Goal: Transaction & Acquisition: Subscribe to service/newsletter

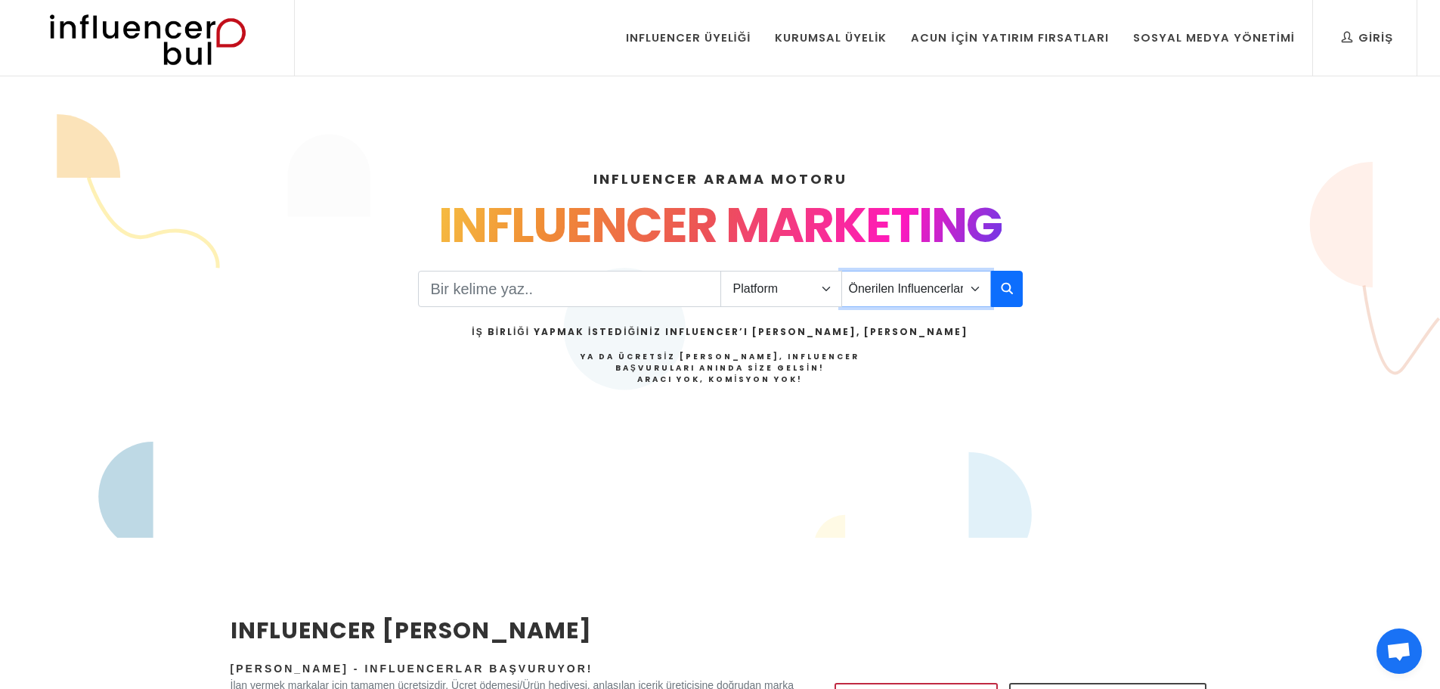
click at [903, 287] on select "Önerilen Influencerlar Aile & Çocuk & Ebeveyn Alışveriş & Giyim & Aksesuar Arab…" at bounding box center [916, 289] width 150 height 36
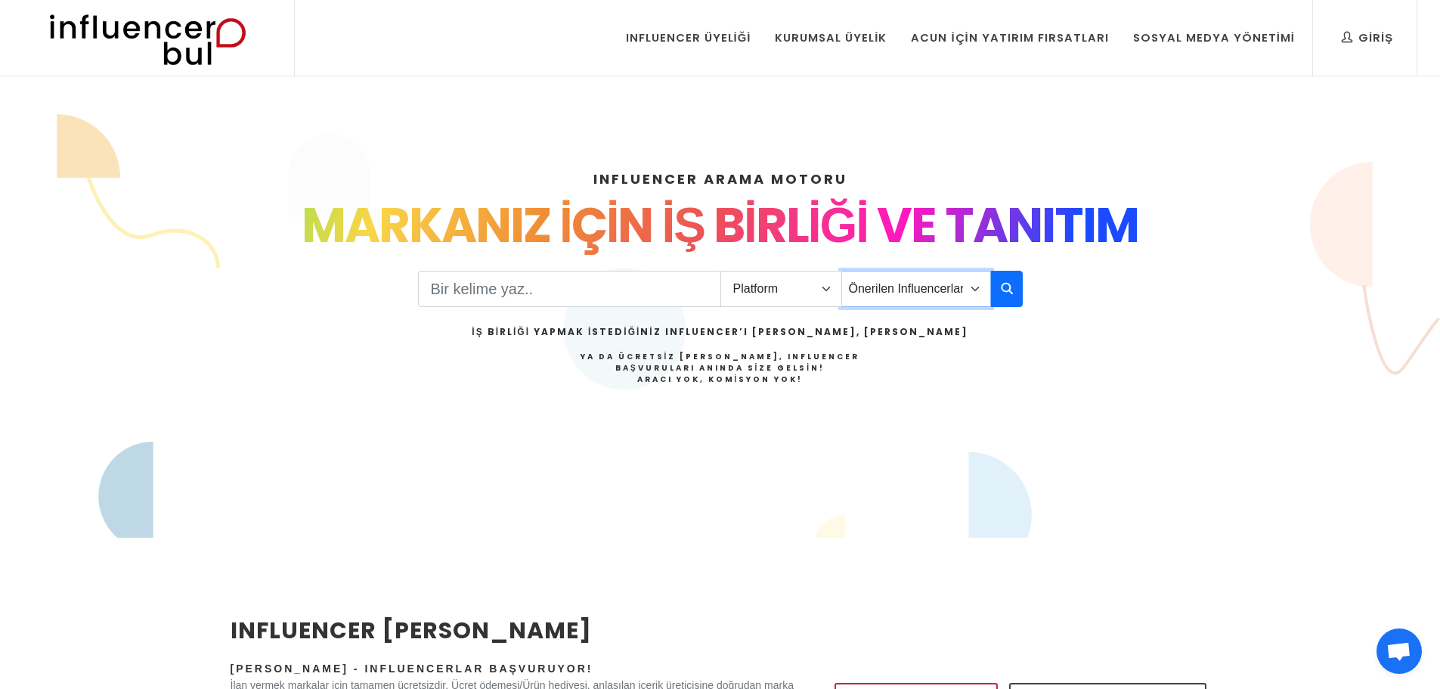
select select "1"
click at [841, 271] on select "Önerilen Influencerlar Aile & Çocuk & Ebeveyn Alışveriş & Giyim & Aksesuar Arab…" at bounding box center [916, 289] width 150 height 36
click at [1001, 282] on icon "button" at bounding box center [1007, 288] width 12 height 18
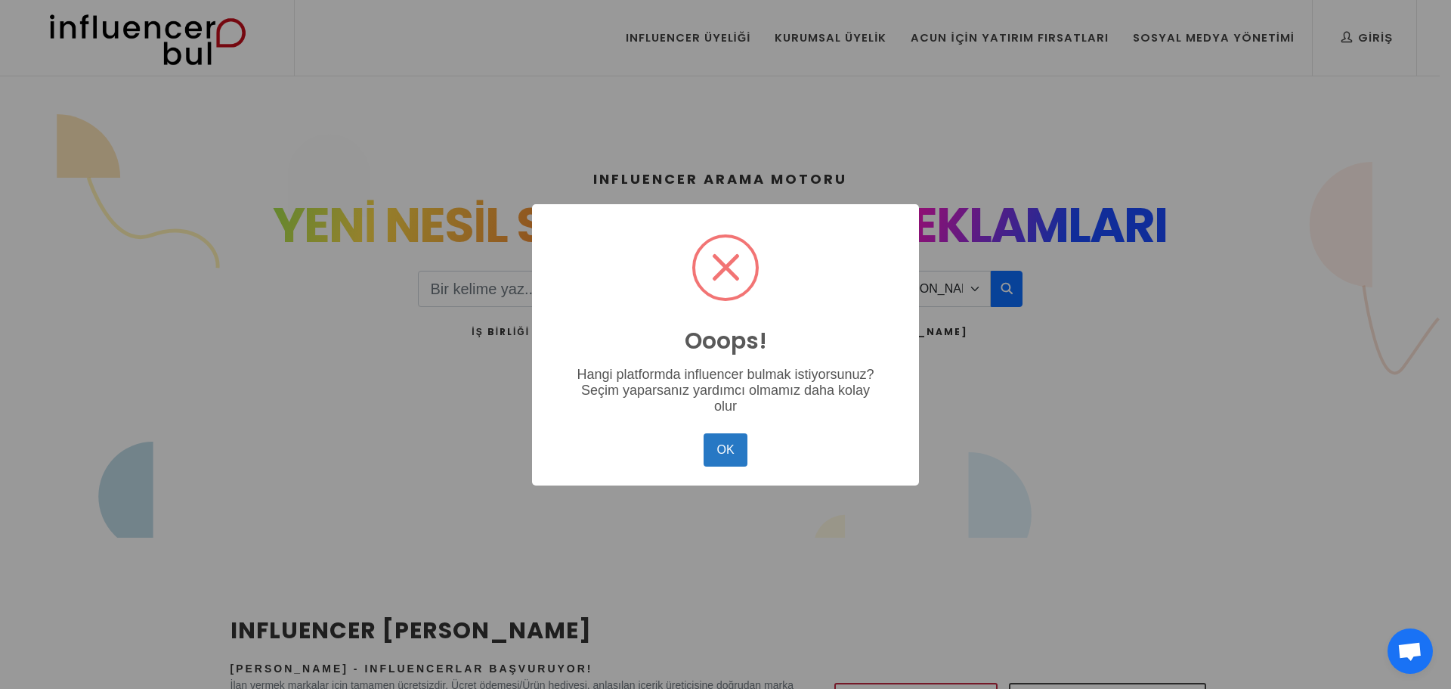
click at [702, 465] on div "OK No Cancel" at bounding box center [725, 449] width 357 height 41
click at [732, 447] on button "OK" at bounding box center [726, 449] width 44 height 33
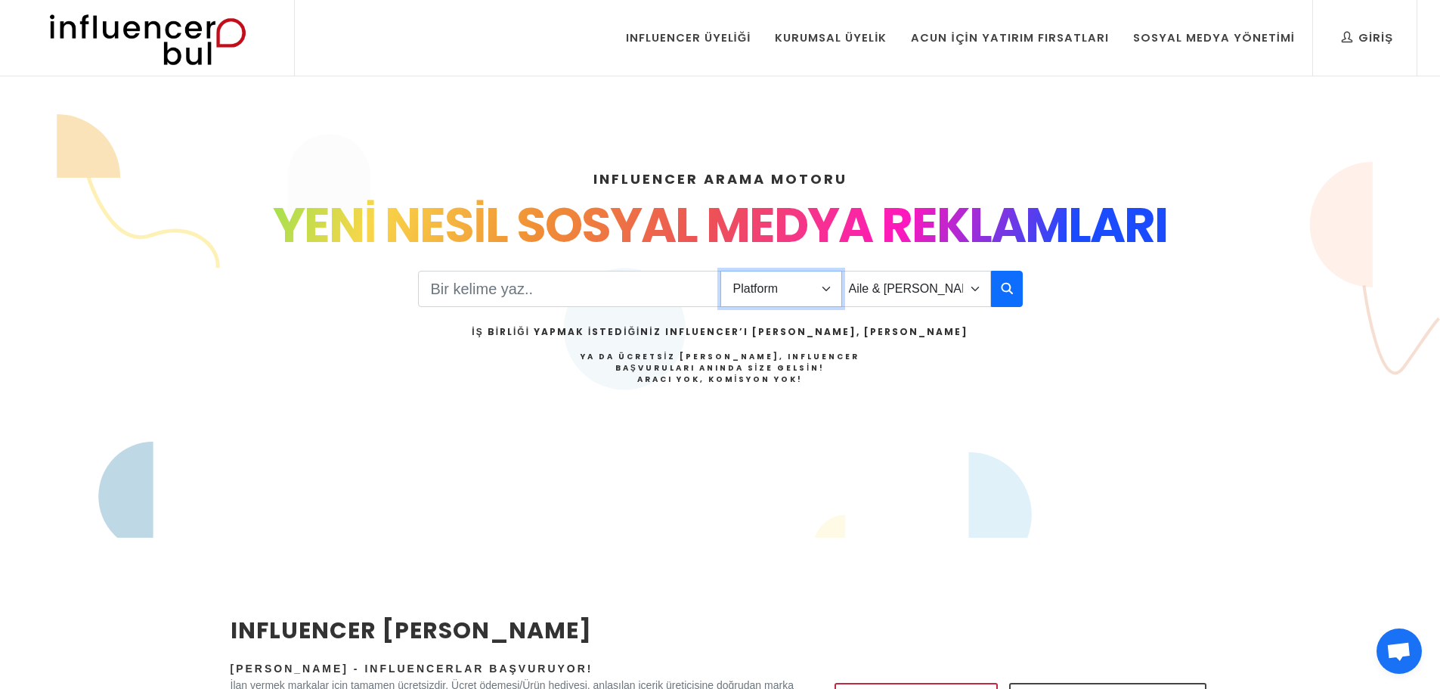
click at [788, 301] on select "Platform Instagram Facebook Youtube Tiktok Twitter Twitch" at bounding box center [781, 289] width 122 height 36
select select "1"
click at [720, 271] on select "Platform Instagram Facebook Youtube Tiktok Twitter Twitch" at bounding box center [781, 289] width 122 height 36
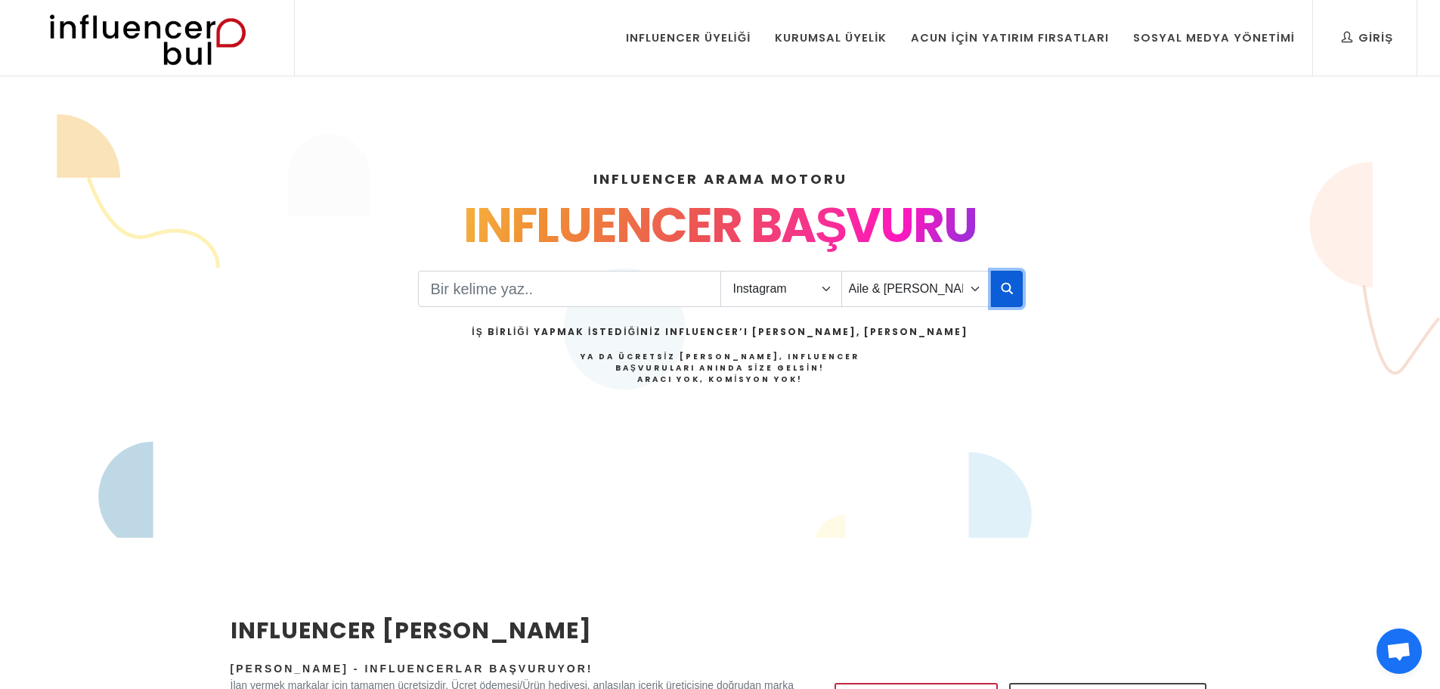
click at [1022, 281] on button "button" at bounding box center [1007, 289] width 32 height 36
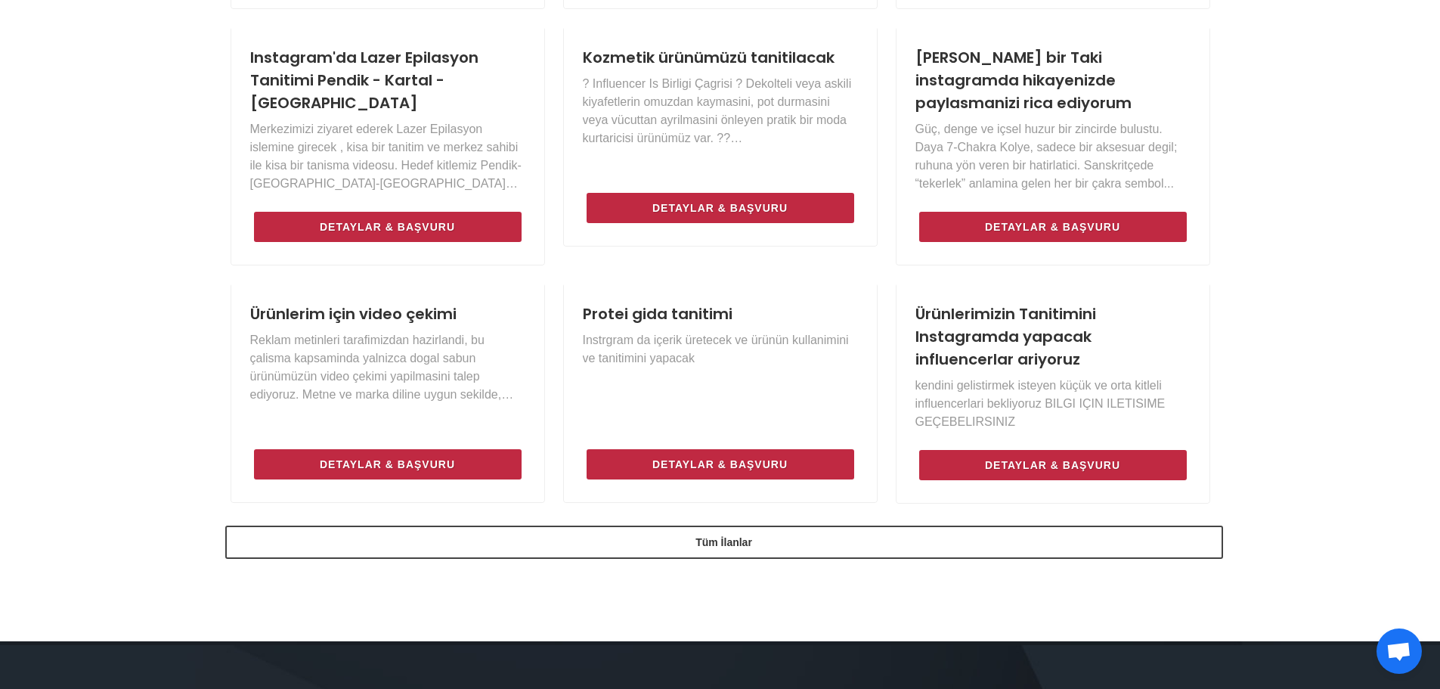
scroll to position [974, 0]
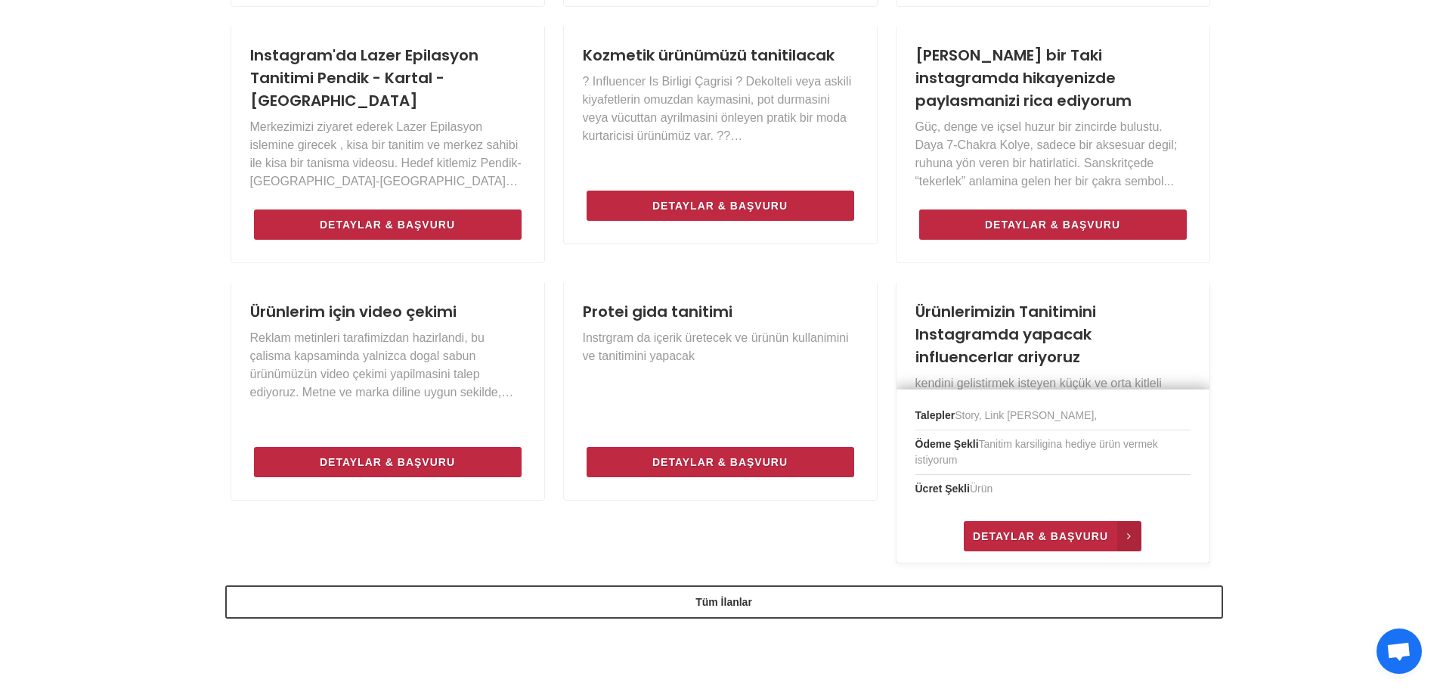
click at [1033, 536] on span "Detaylar & Başvuru" at bounding box center [1040, 536] width 135 height 18
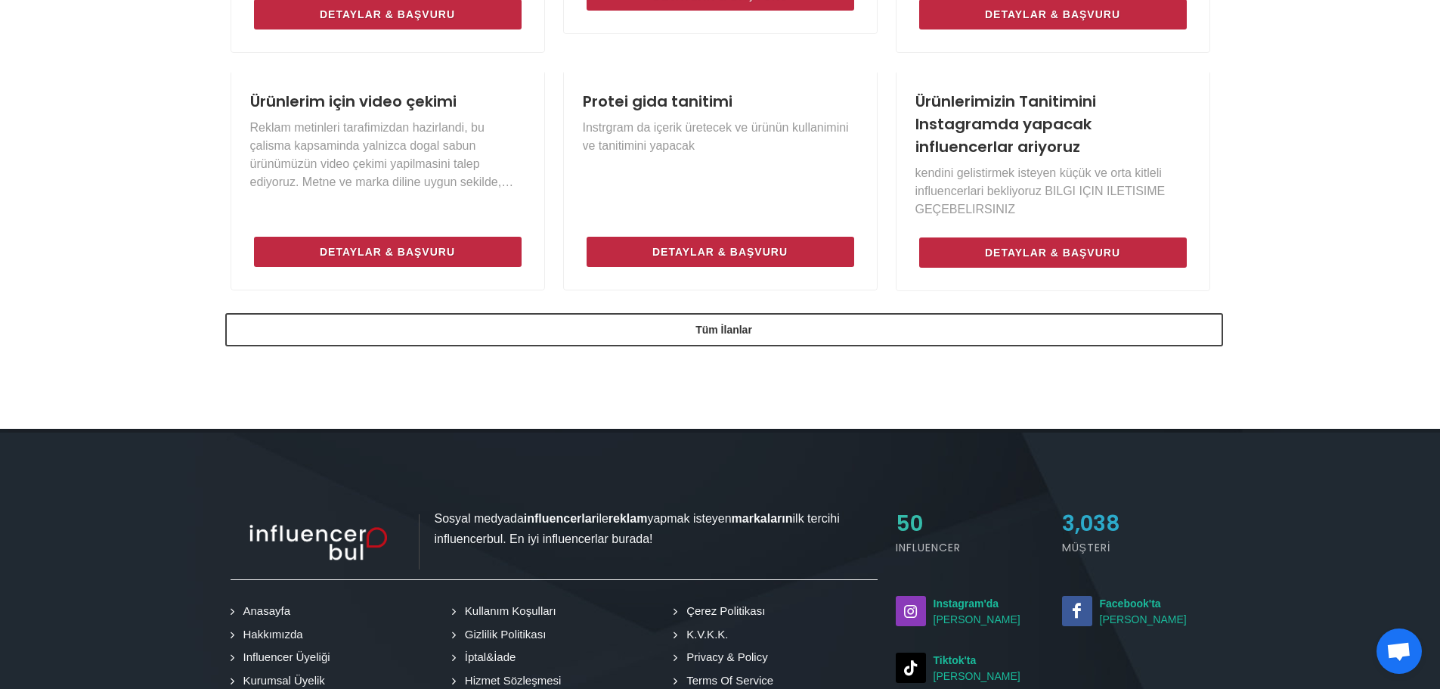
scroll to position [1200, 0]
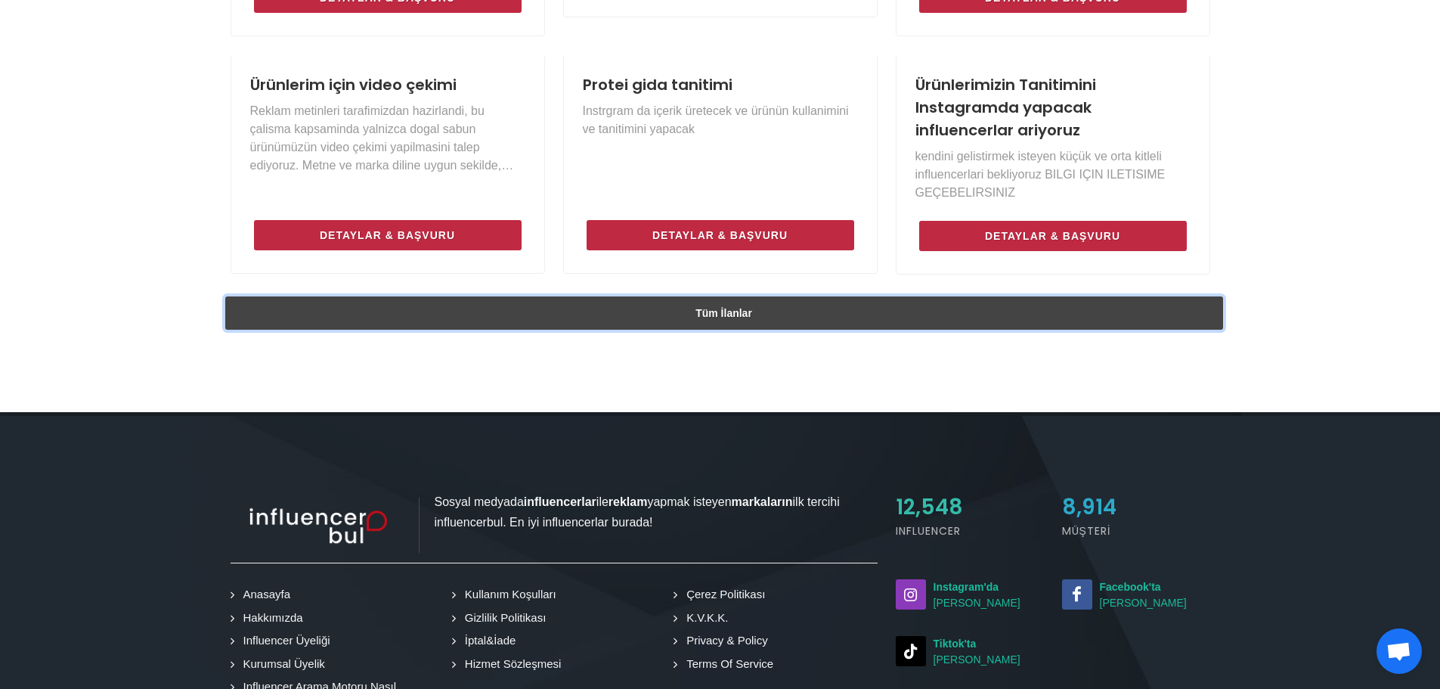
click at [695, 329] on link "Tüm İlanlar" at bounding box center [724, 312] width 998 height 33
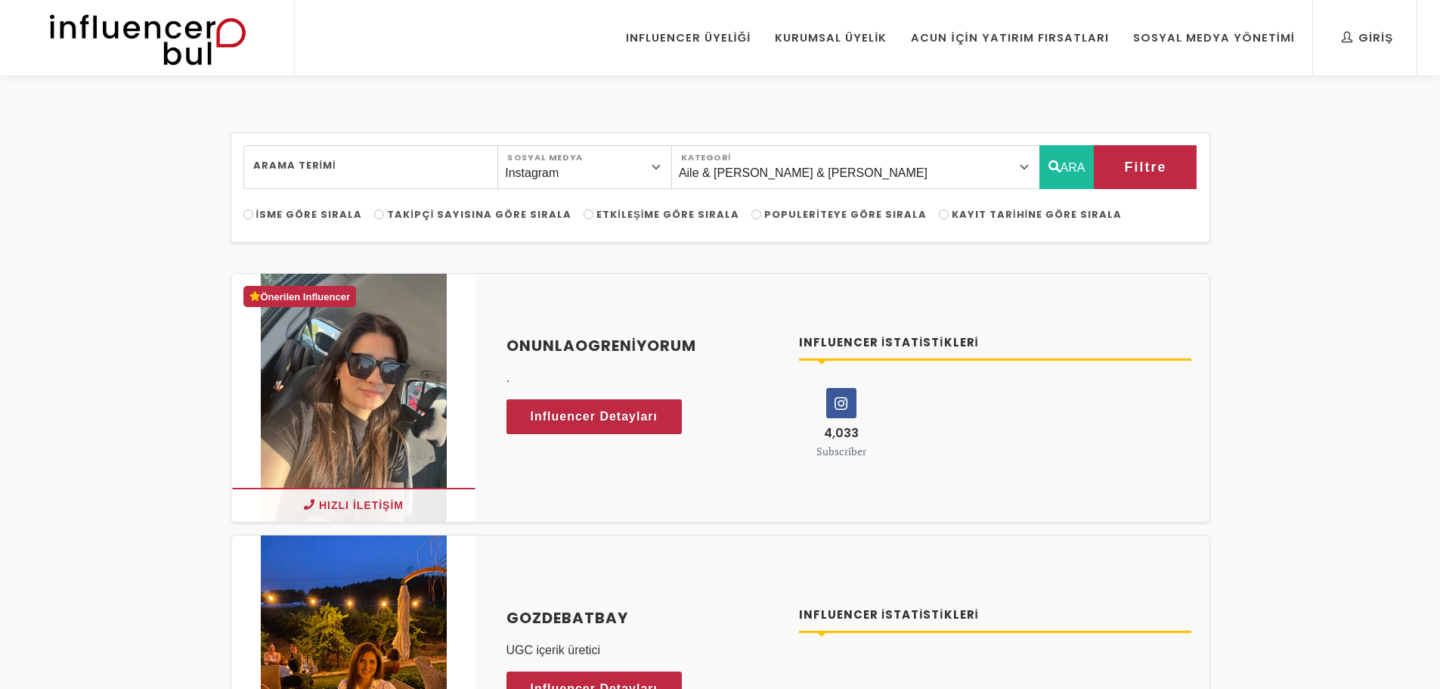
select select "1"
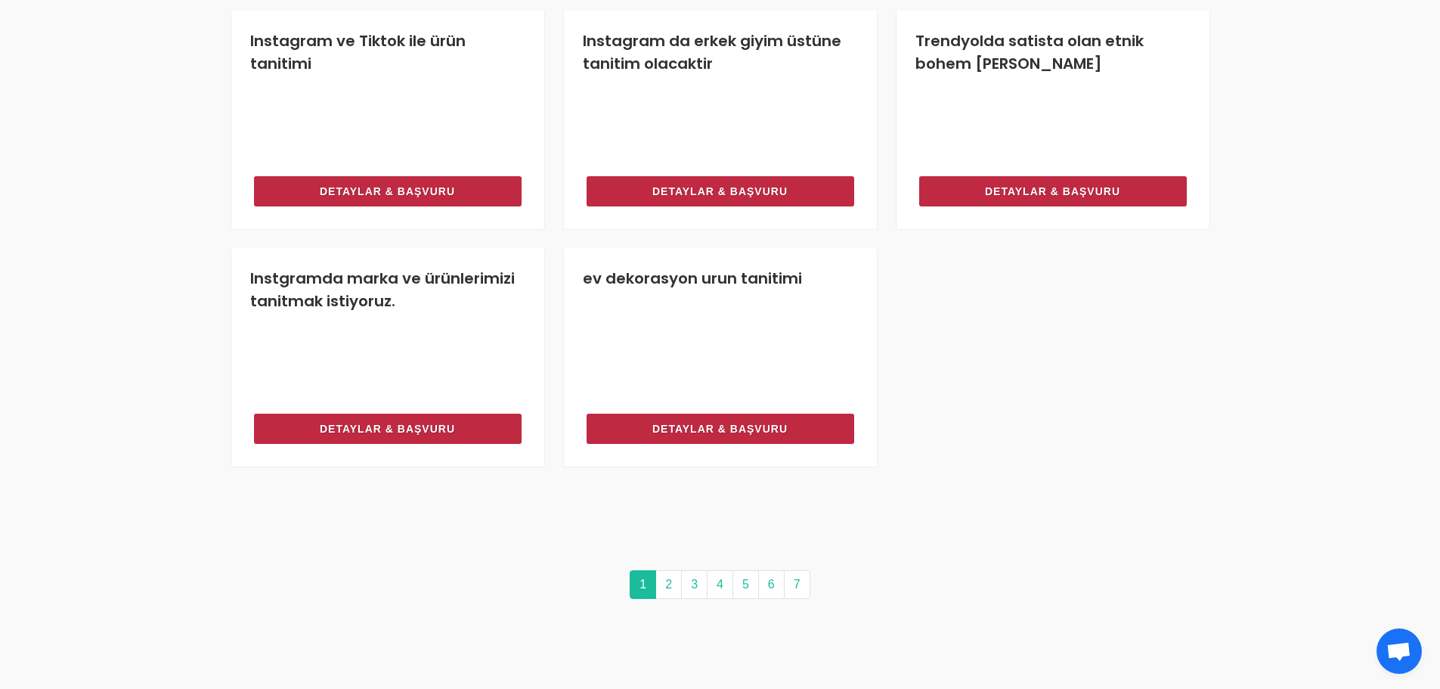
scroll to position [1285, 0]
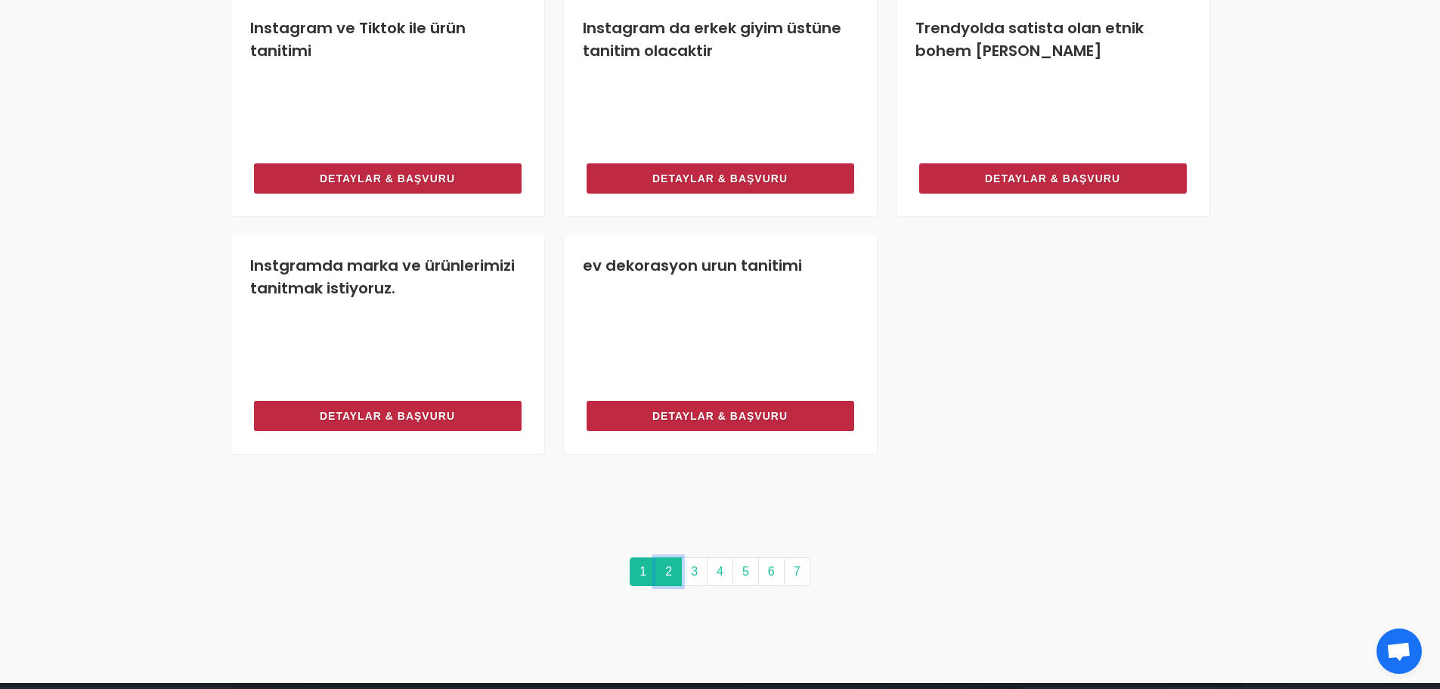
click at [664, 582] on link "2" at bounding box center [668, 571] width 26 height 29
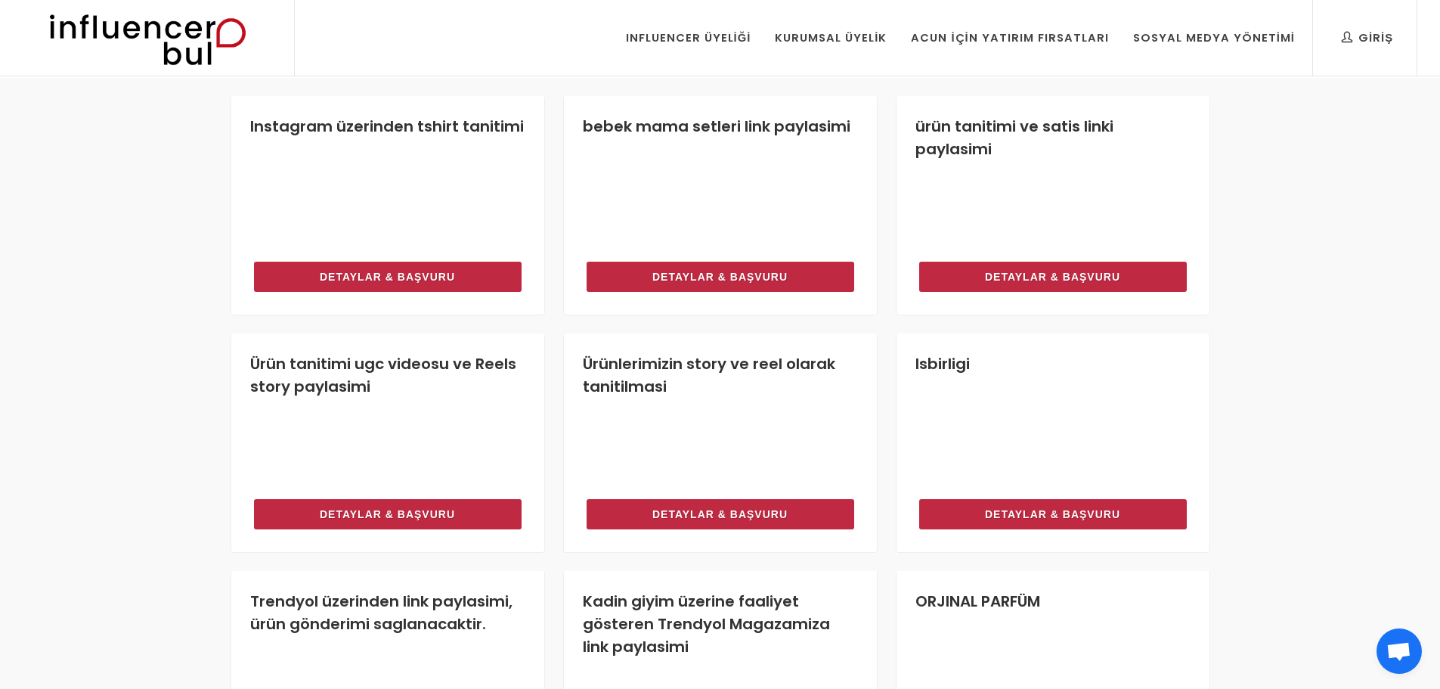
click at [172, 57] on img at bounding box center [147, 38] width 249 height 76
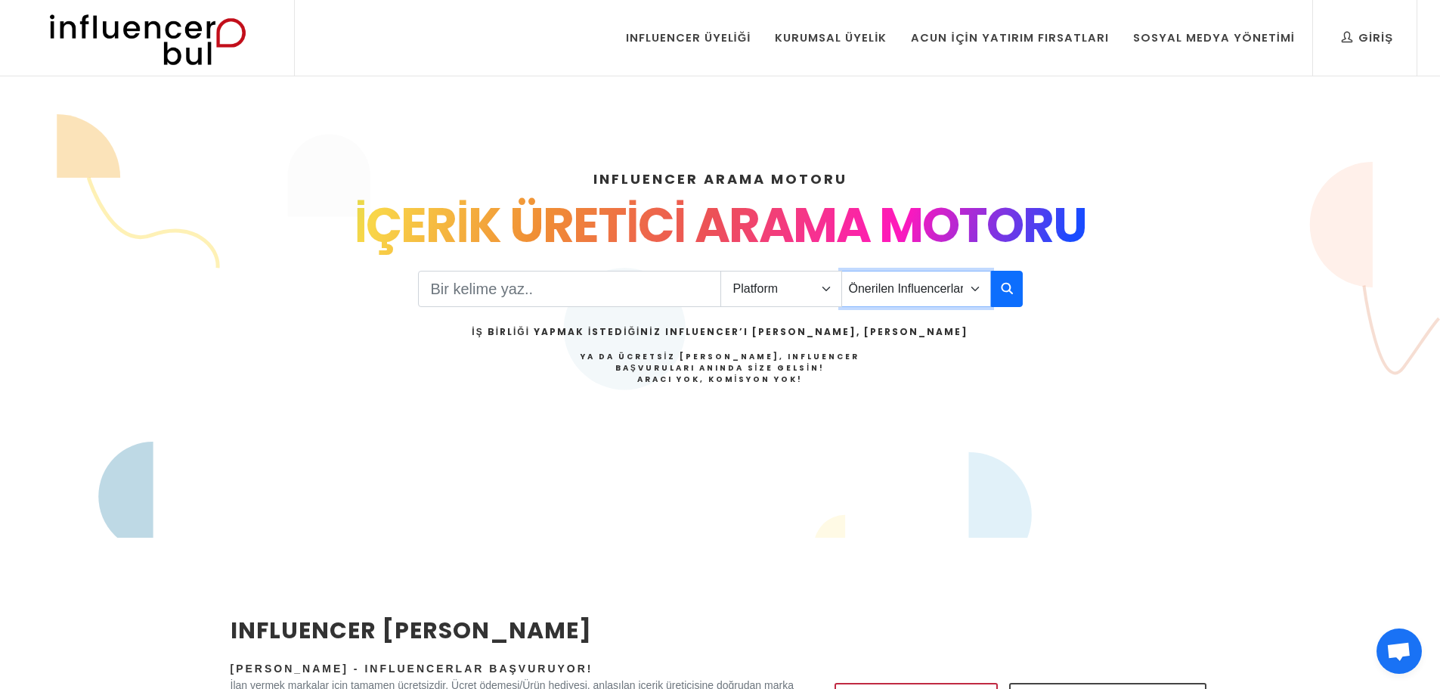
click at [915, 273] on select "Önerilen Influencerlar Aile & [PERSON_NAME] & [PERSON_NAME] [PERSON_NAME] & Giy…" at bounding box center [916, 289] width 150 height 36
select select "1"
click at [841, 271] on select "Önerilen Influencerlar Aile & [PERSON_NAME] & [PERSON_NAME] [PERSON_NAME] & Giy…" at bounding box center [916, 289] width 150 height 36
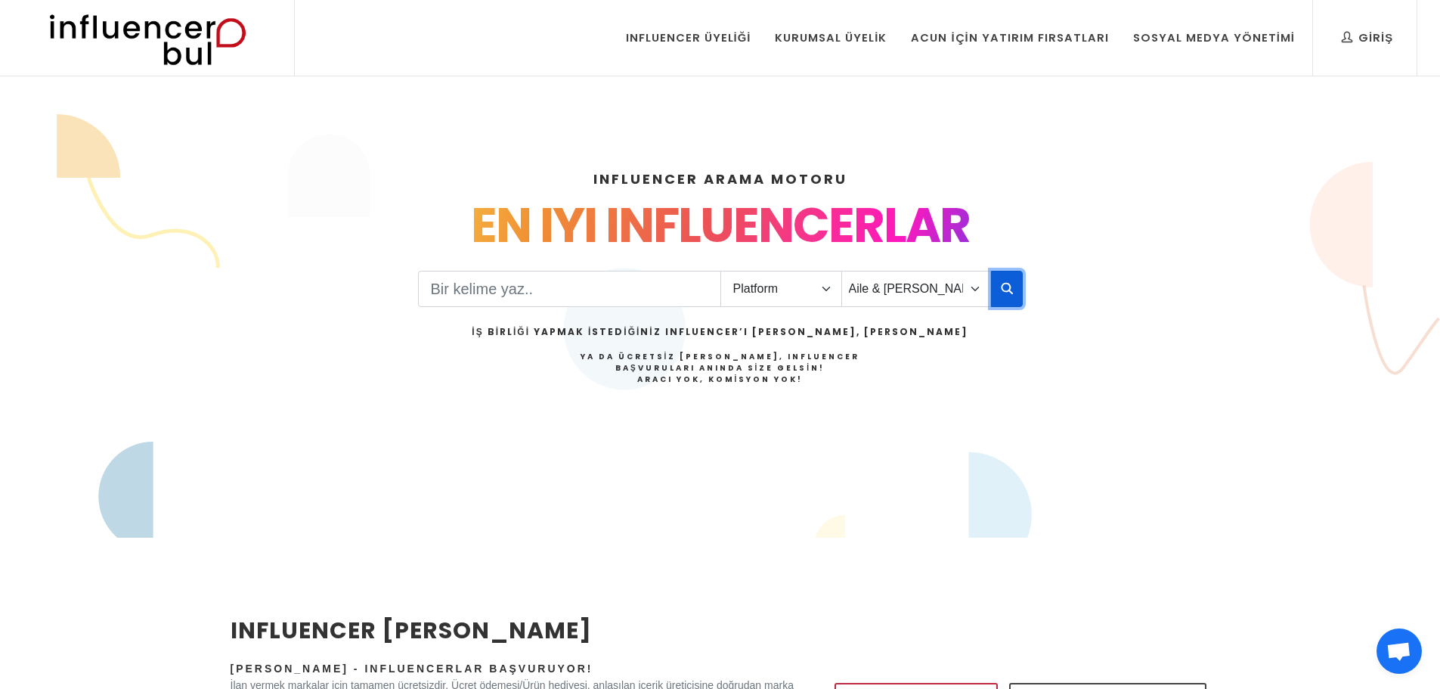
click at [1004, 289] on icon "button" at bounding box center [1007, 288] width 12 height 18
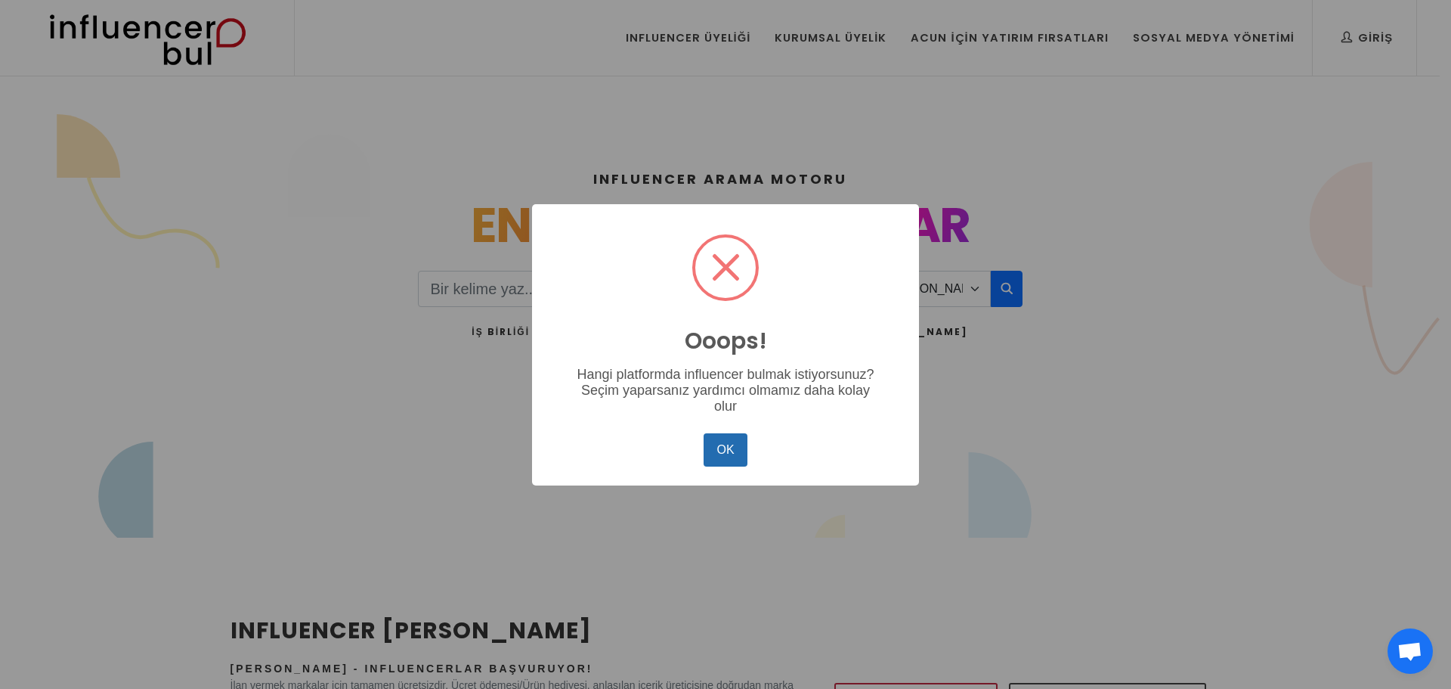
drag, startPoint x: 695, startPoint y: 436, endPoint x: 733, endPoint y: 446, distance: 39.8
click at [699, 436] on div "OK No Cancel" at bounding box center [725, 449] width 357 height 41
click at [733, 446] on button "OK" at bounding box center [726, 449] width 44 height 33
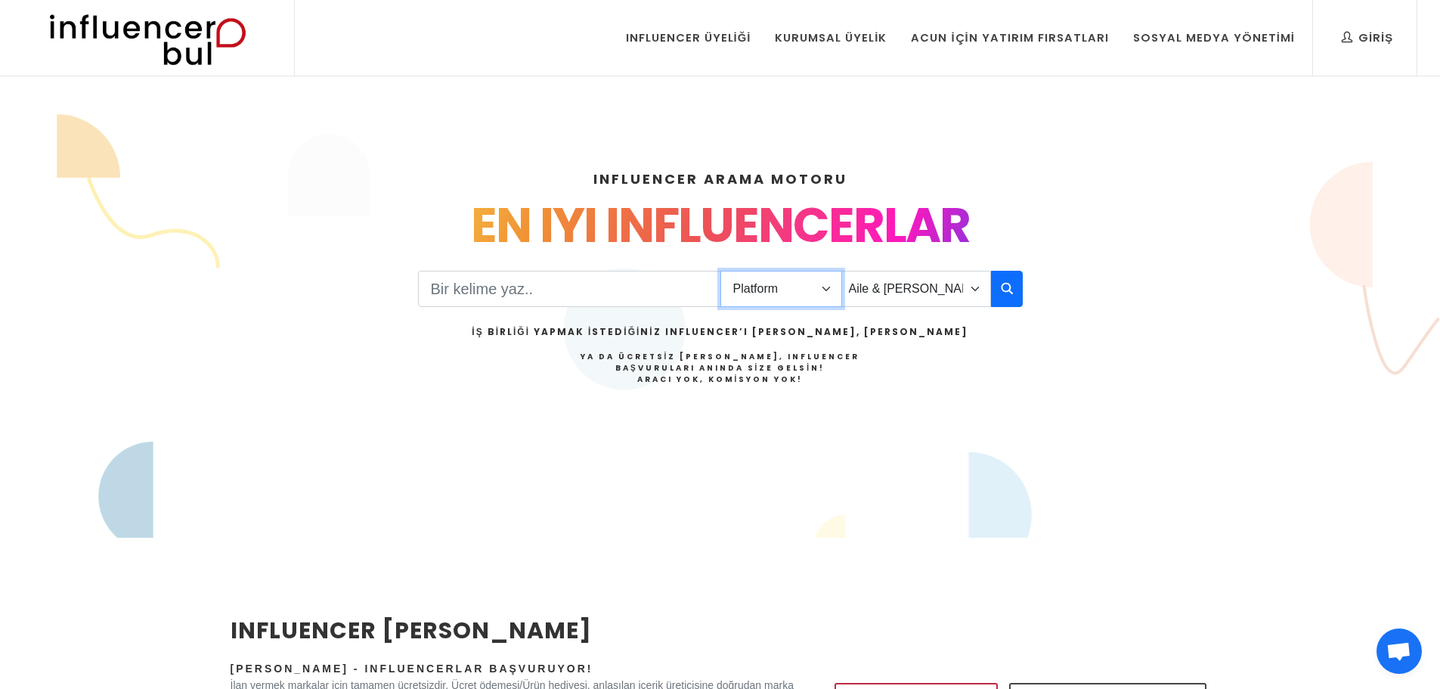
click at [774, 286] on select "Platform Instagram Facebook Youtube Tiktok Twitter Twitch" at bounding box center [781, 289] width 122 height 36
select select "1"
click at [720, 271] on select "Platform Instagram Facebook Youtube Tiktok Twitter Twitch" at bounding box center [781, 289] width 122 height 36
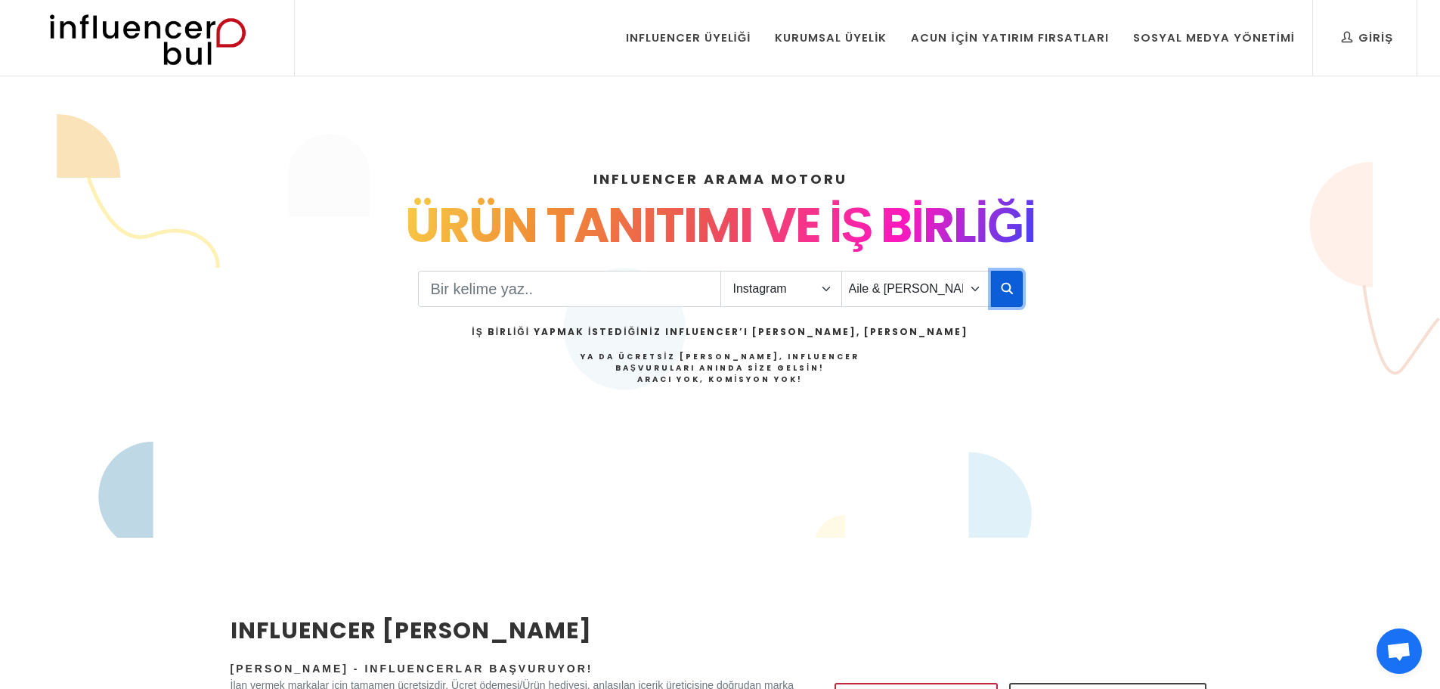
click at [1007, 296] on icon "button" at bounding box center [1007, 288] width 12 height 18
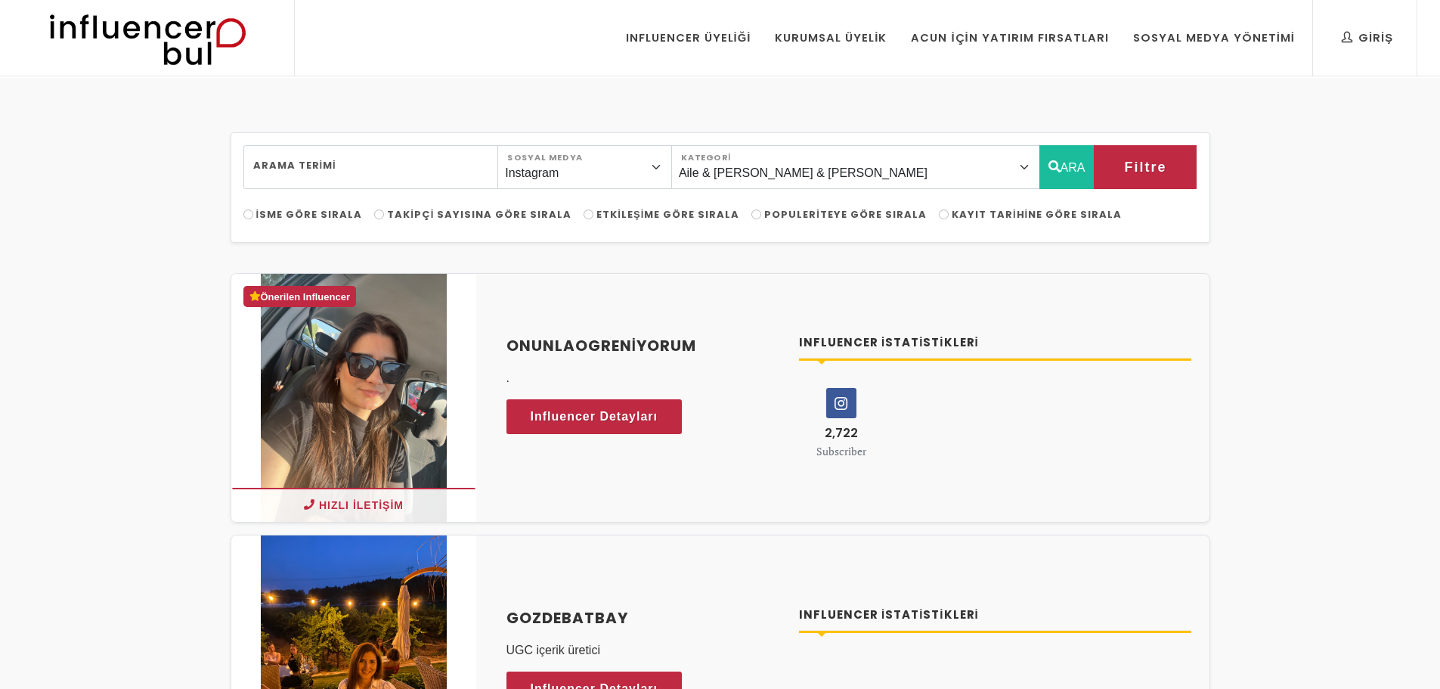
select select "1"
click at [207, 42] on img at bounding box center [147, 38] width 249 height 76
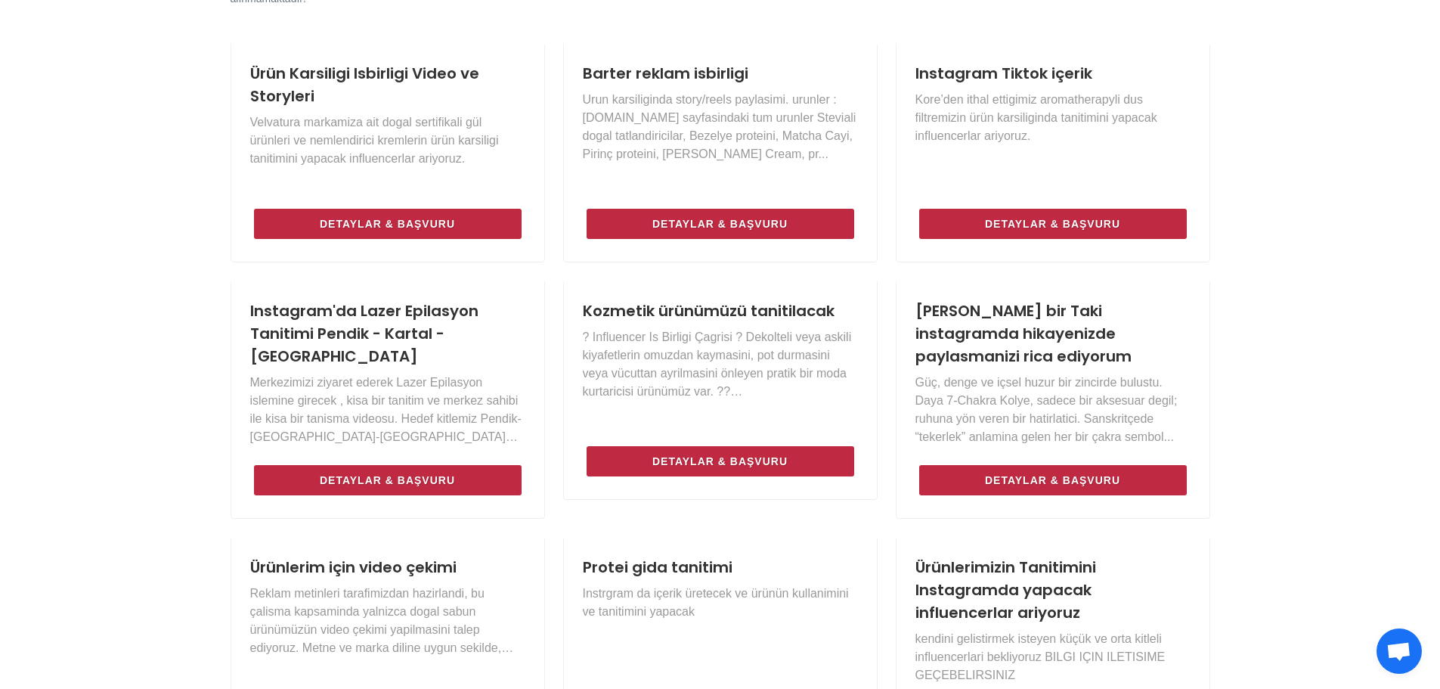
scroll to position [867, 0]
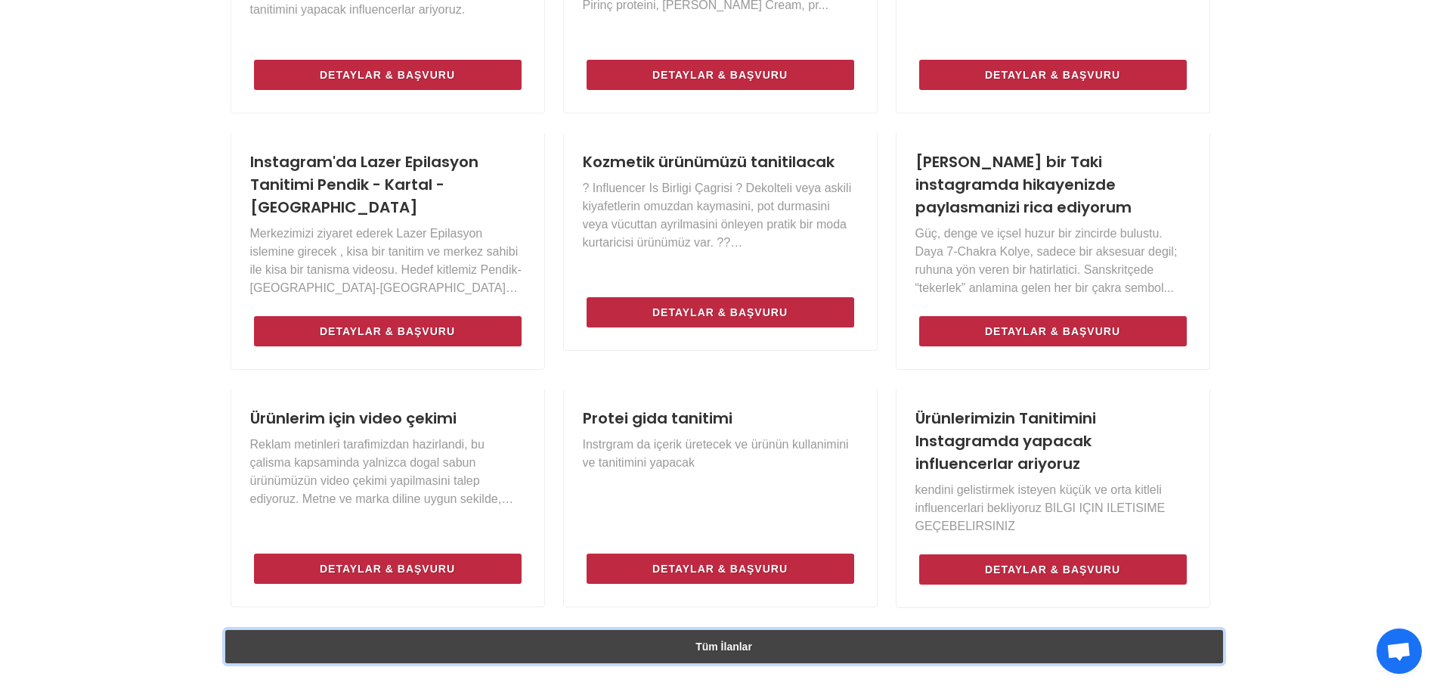
click at [694, 650] on link "Tüm İlanlar" at bounding box center [724, 646] width 998 height 33
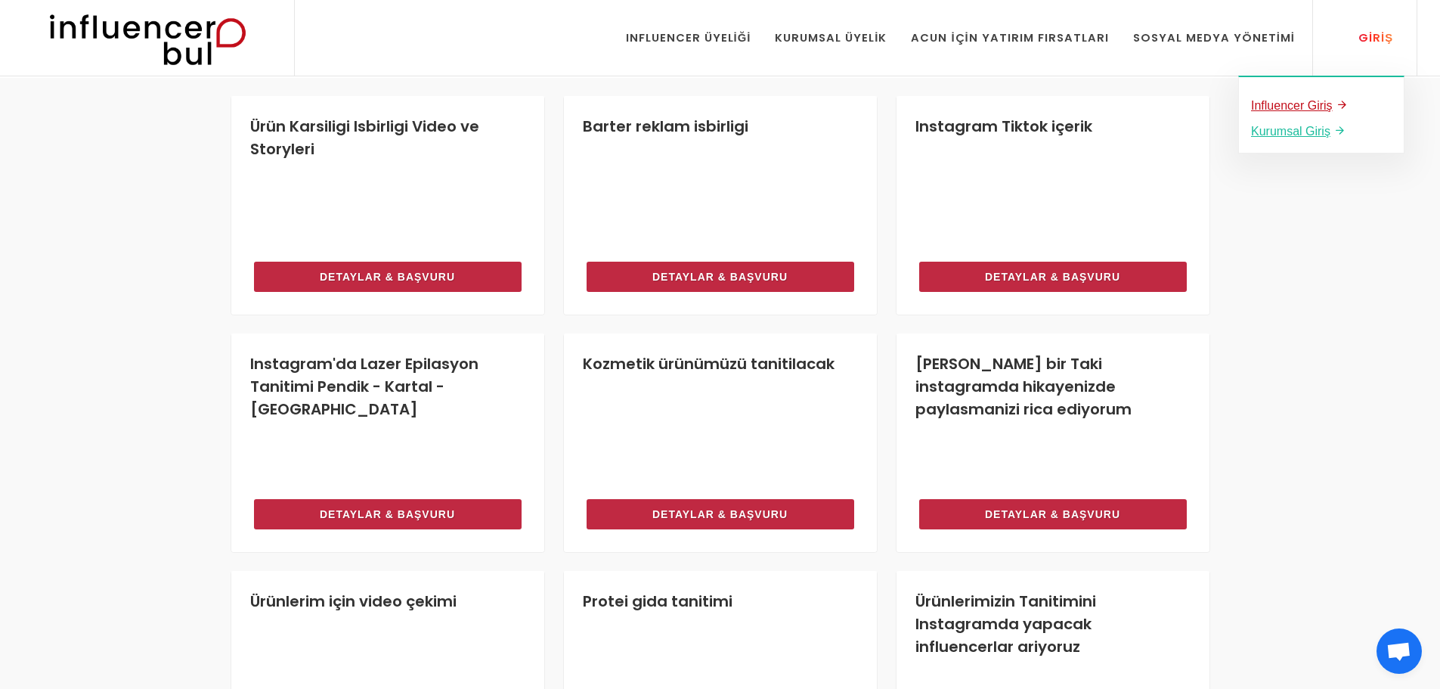
click at [1314, 104] on u "Influencer Giriş" at bounding box center [1292, 105] width 82 height 13
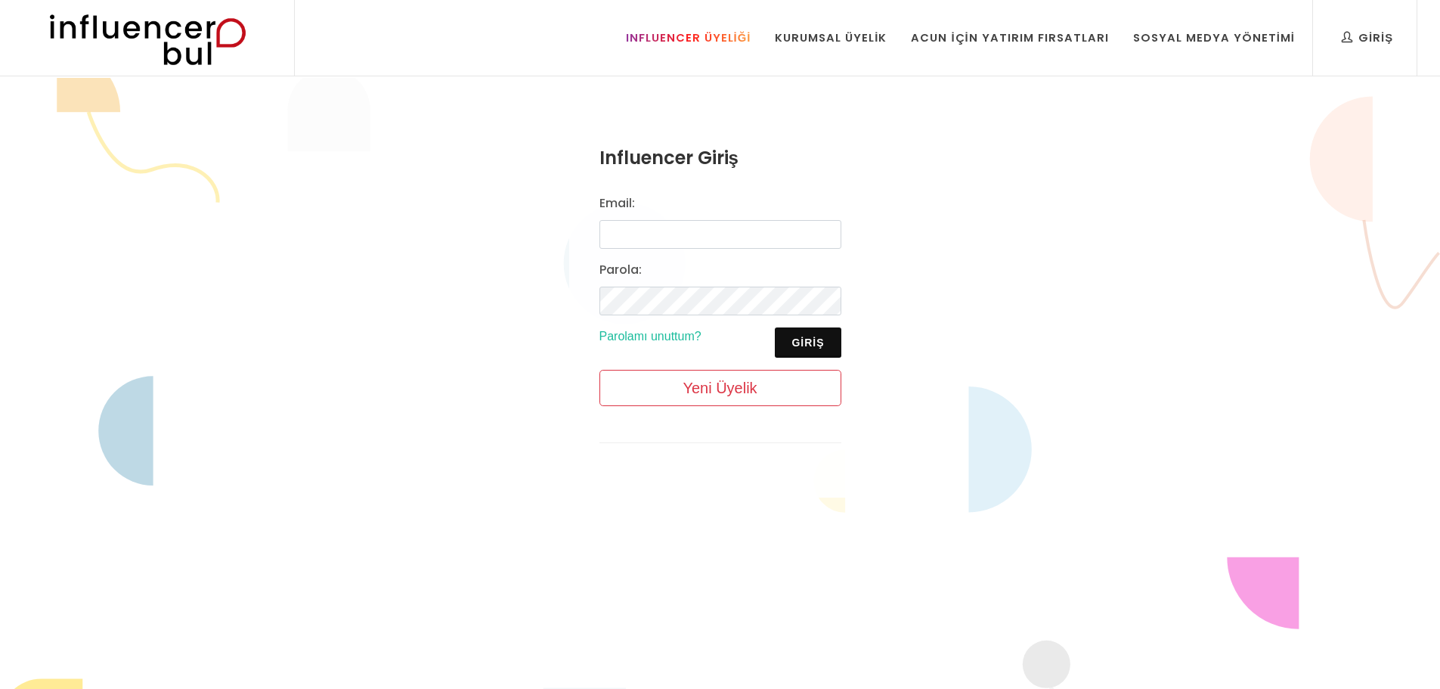
click at [729, 55] on link "Influencer Üyeliği" at bounding box center [689, 38] width 148 height 76
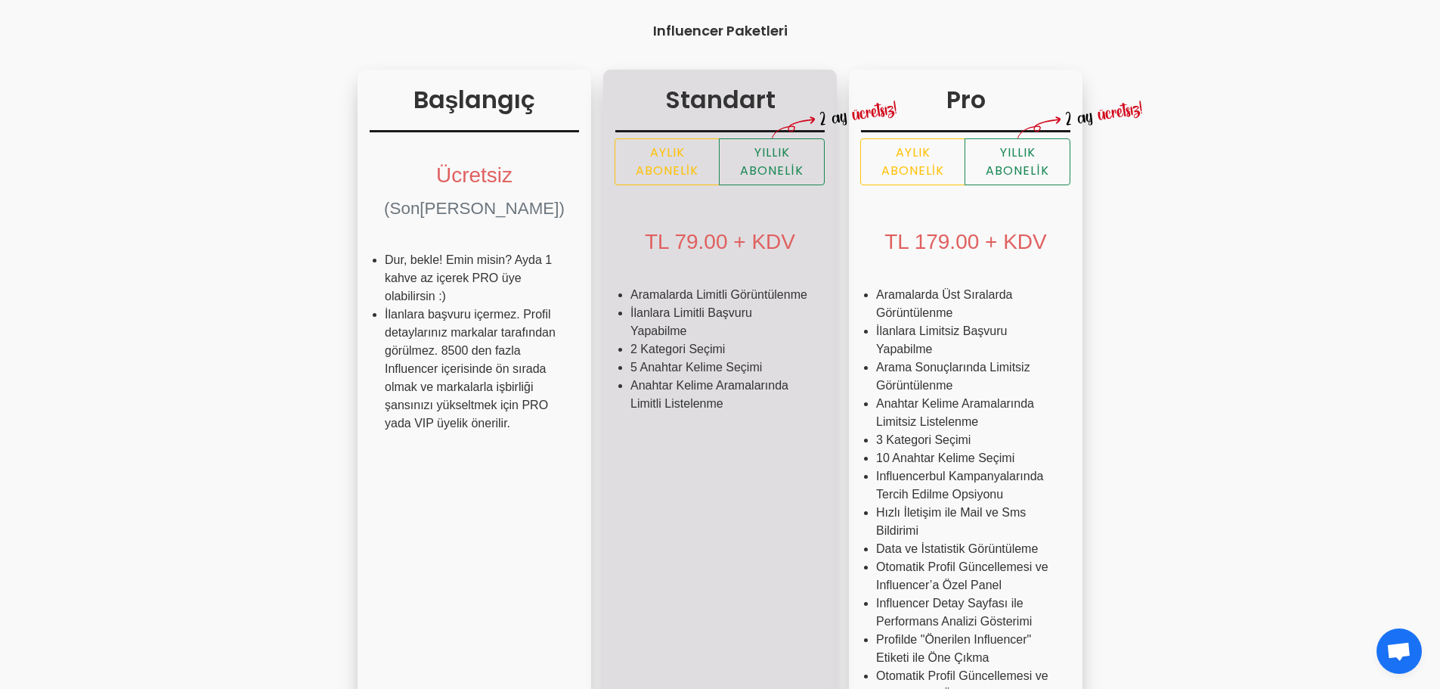
scroll to position [227, 0]
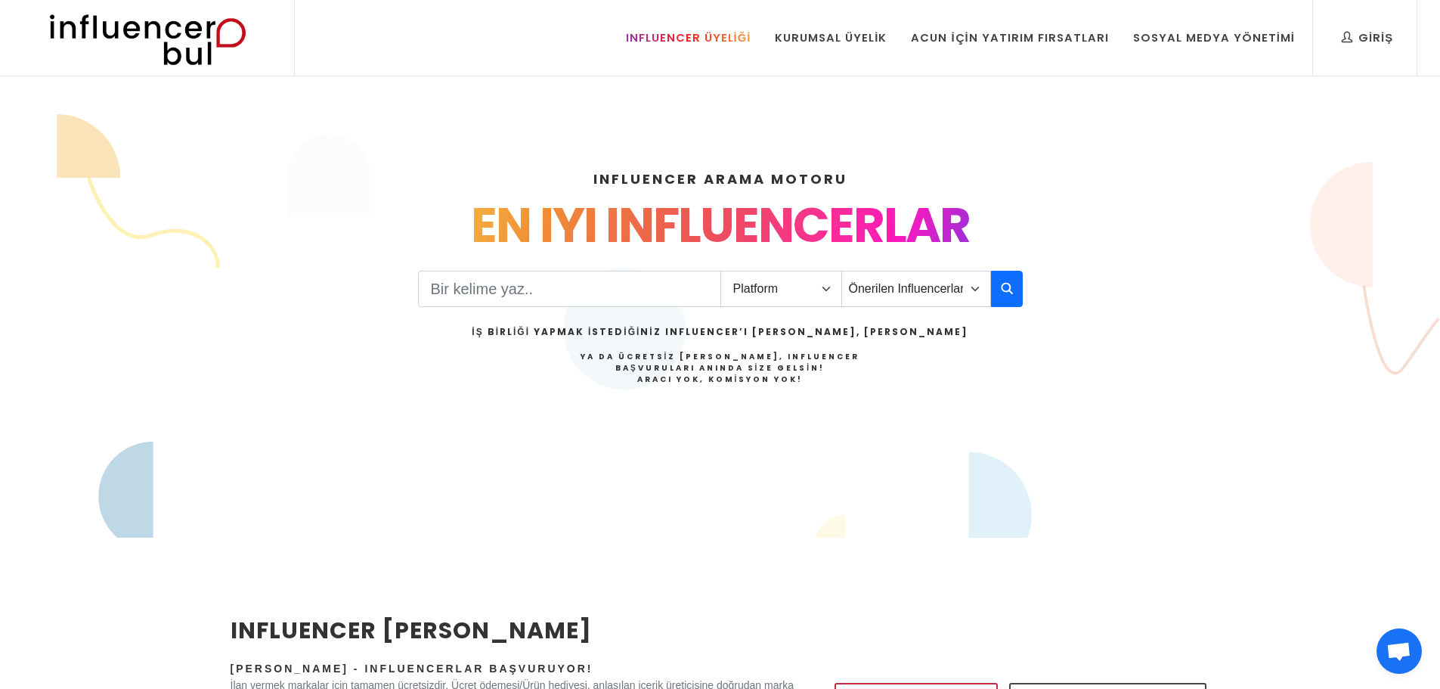
click at [692, 51] on link "Influencer Üyeliği" at bounding box center [689, 38] width 148 height 76
